Goal: Information Seeking & Learning: Learn about a topic

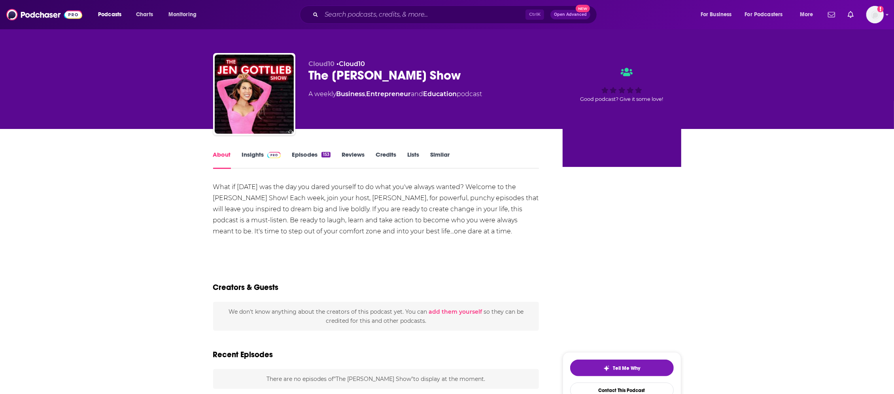
click at [253, 155] on link "Insights" at bounding box center [261, 160] width 39 height 18
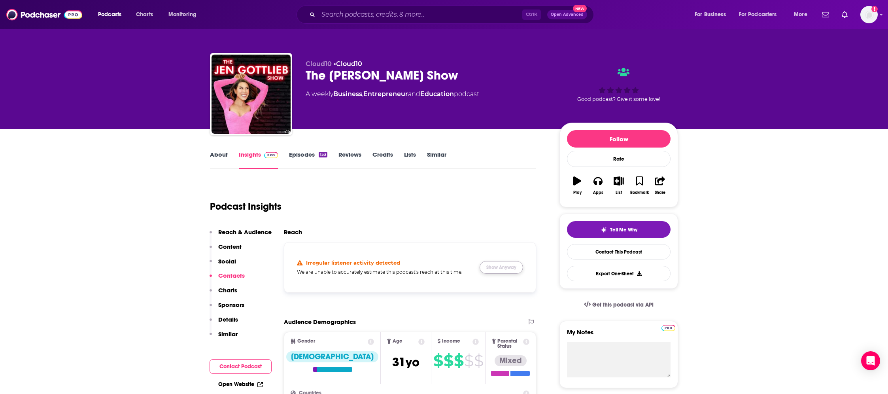
click at [515, 265] on button "Show Anyway" at bounding box center [500, 267] width 43 height 13
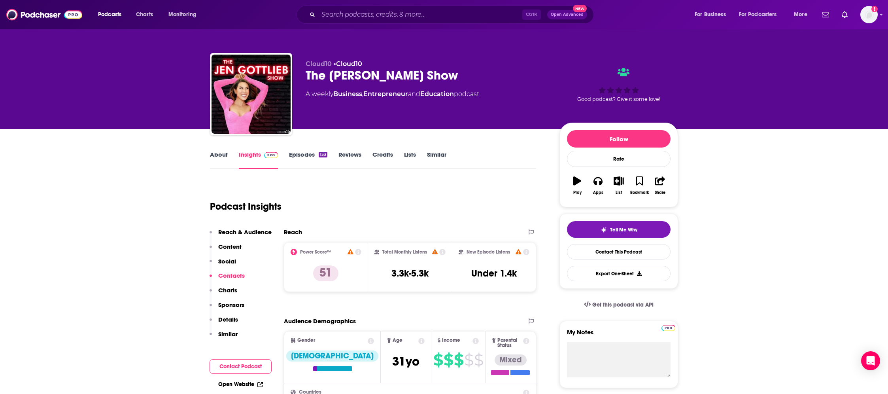
drag, startPoint x: 873, startPoint y: 135, endPoint x: 822, endPoint y: 112, distance: 55.4
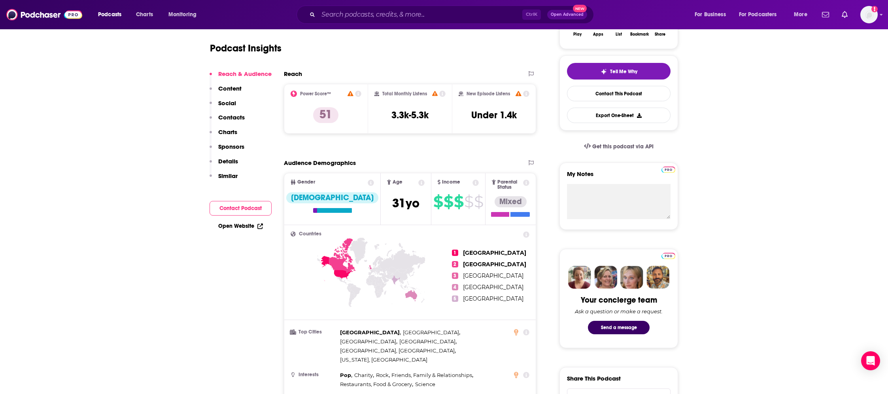
scroll to position [119, 0]
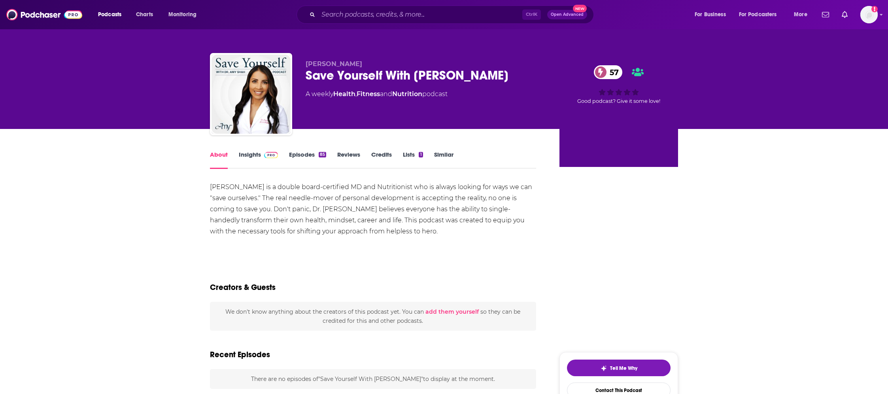
click at [255, 155] on link "Insights" at bounding box center [258, 160] width 39 height 18
